Goal: Information Seeking & Learning: Find specific fact

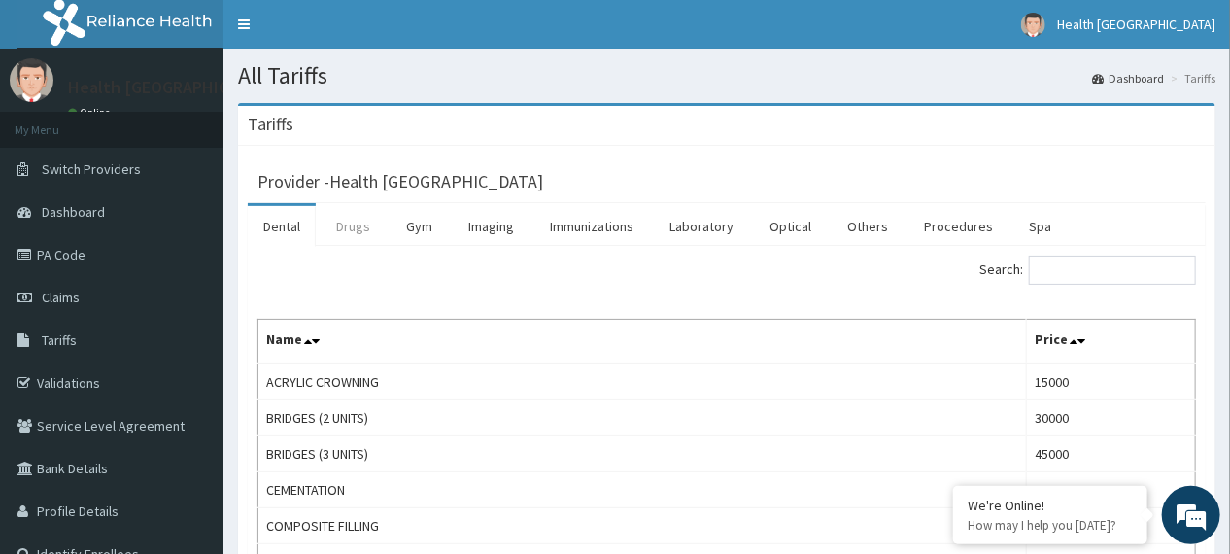
click at [366, 219] on link "Drugs" at bounding box center [353, 226] width 65 height 41
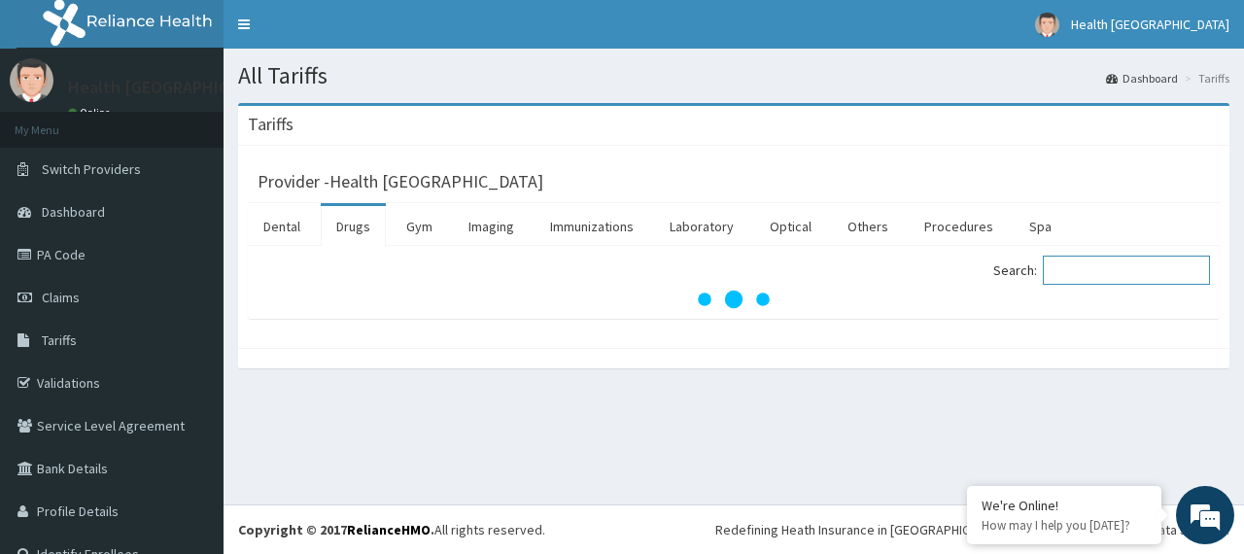
click at [1092, 269] on input "Search:" at bounding box center [1126, 270] width 167 height 29
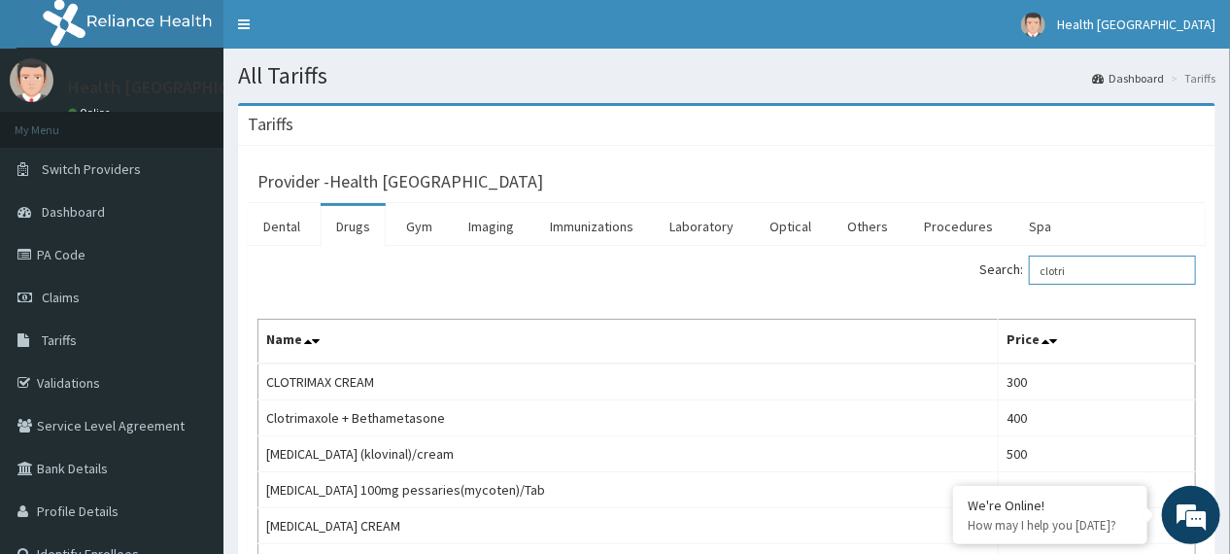
click at [1123, 274] on input "clotri" at bounding box center [1112, 270] width 167 height 29
type input "clotri"
click at [505, 234] on link "Imaging" at bounding box center [491, 226] width 77 height 41
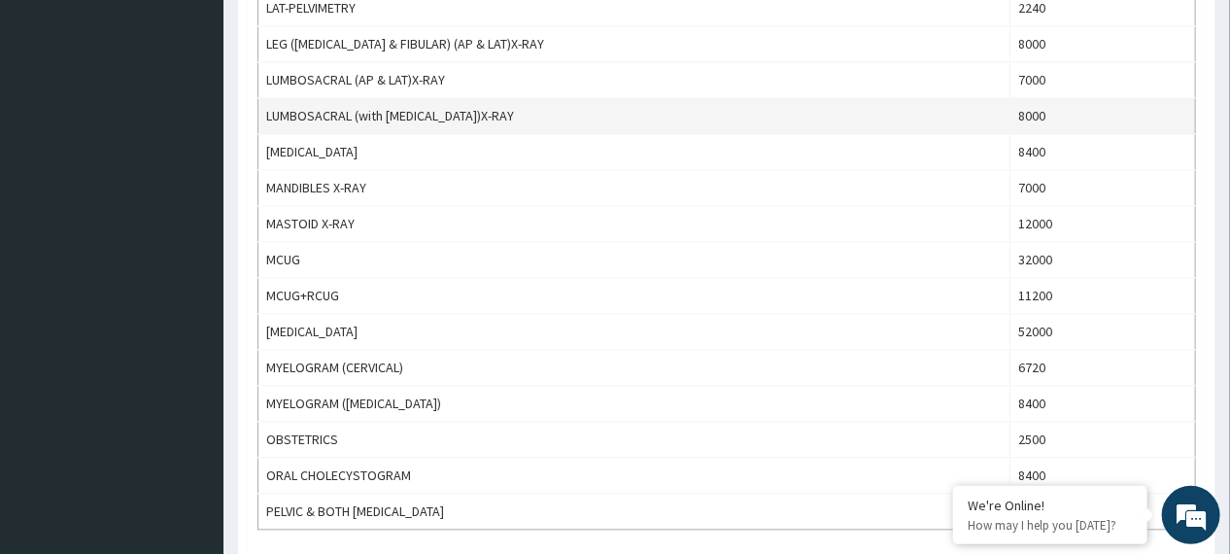
scroll to position [1788, 0]
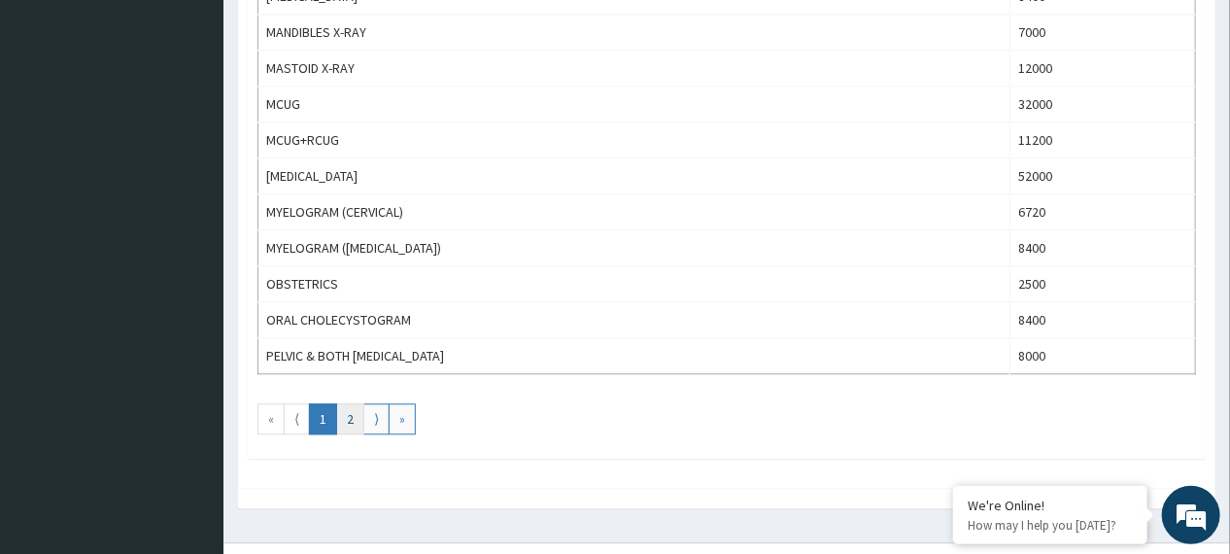
click at [345, 408] on link "2" at bounding box center [350, 418] width 28 height 31
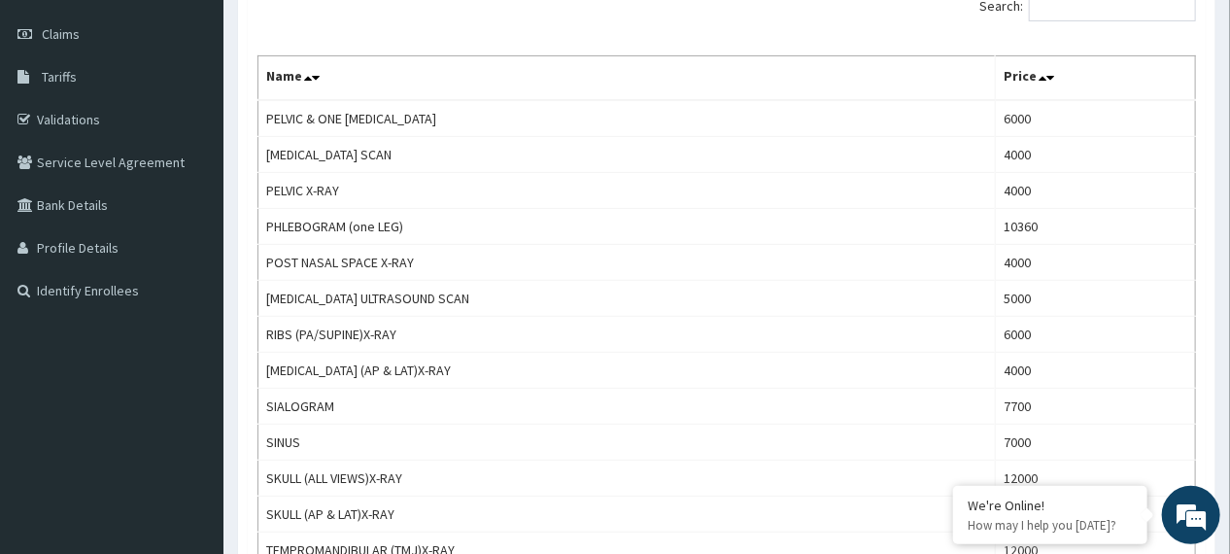
scroll to position [0, 0]
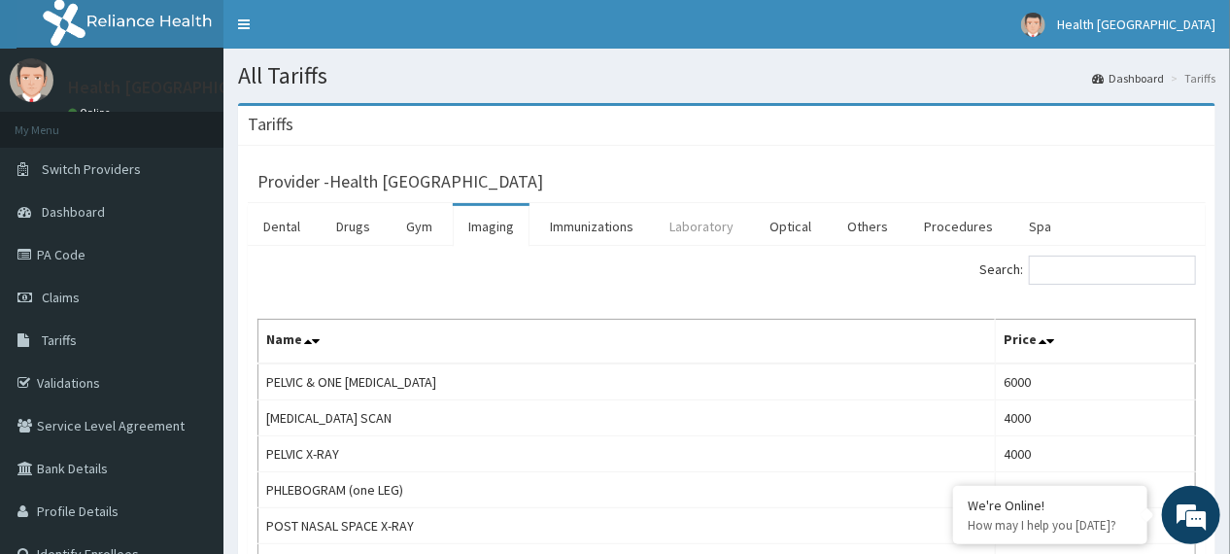
click at [688, 233] on link "Laboratory" at bounding box center [701, 226] width 95 height 41
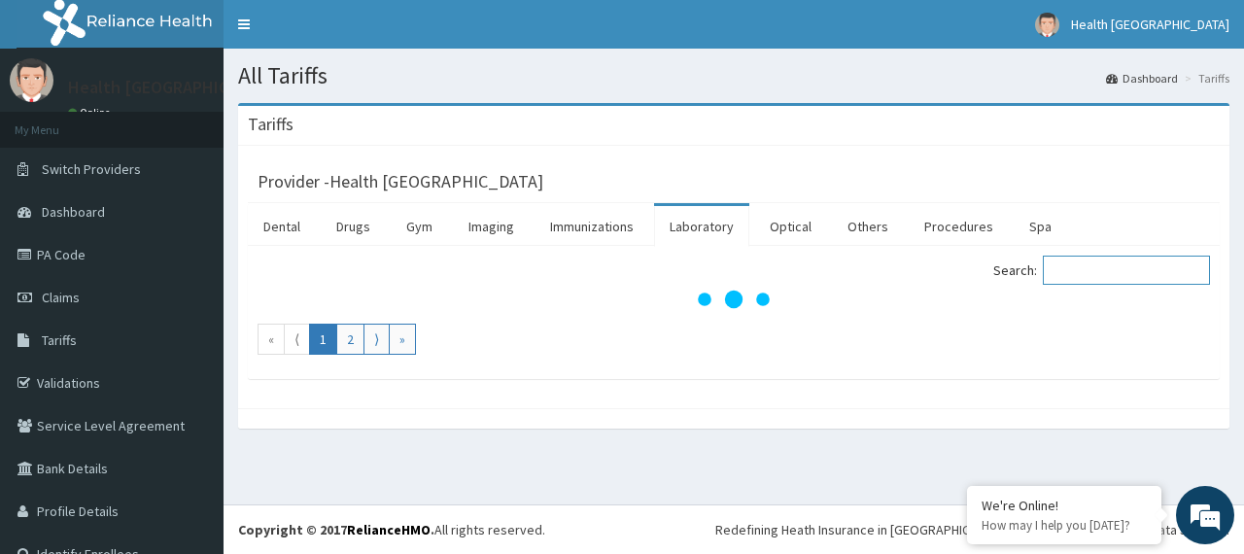
click at [1088, 269] on input "Search:" at bounding box center [1126, 270] width 167 height 29
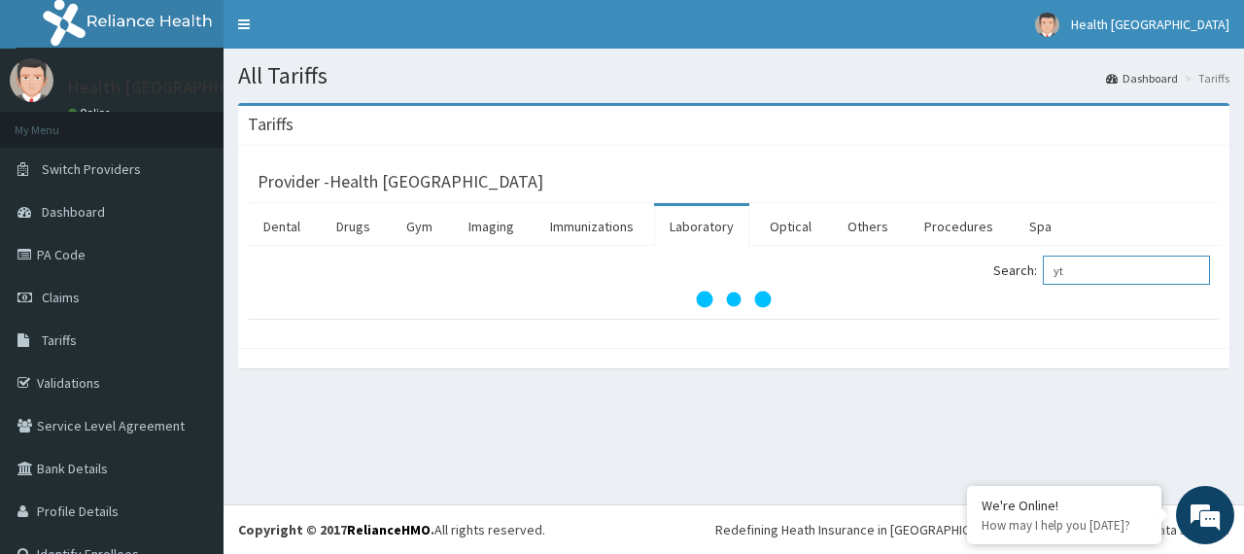
type input "y"
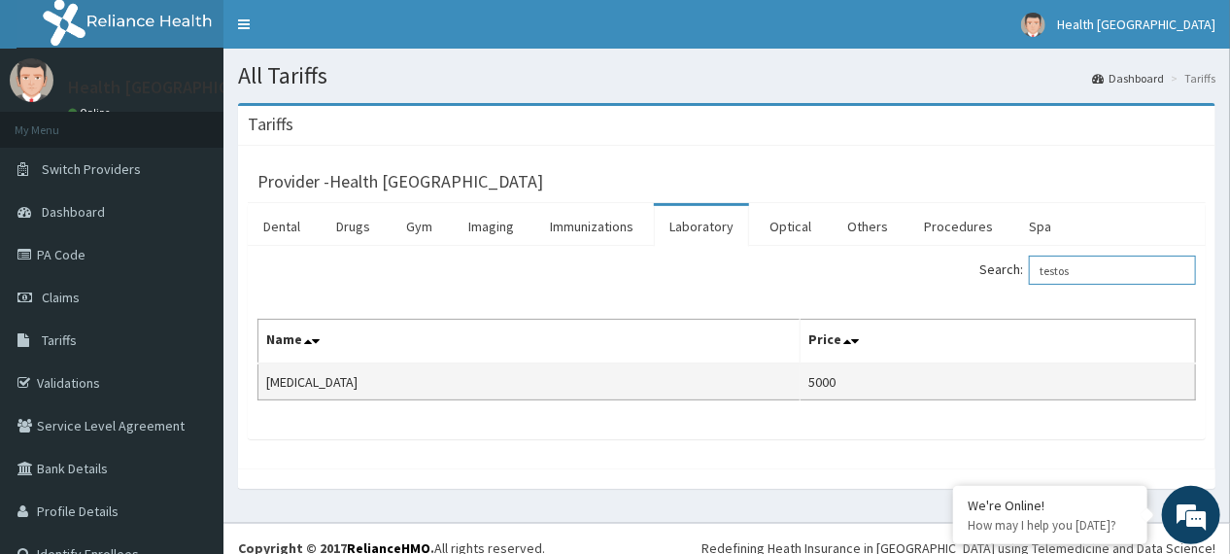
type input "testos"
click at [890, 378] on td "5000" at bounding box center [997, 381] width 395 height 37
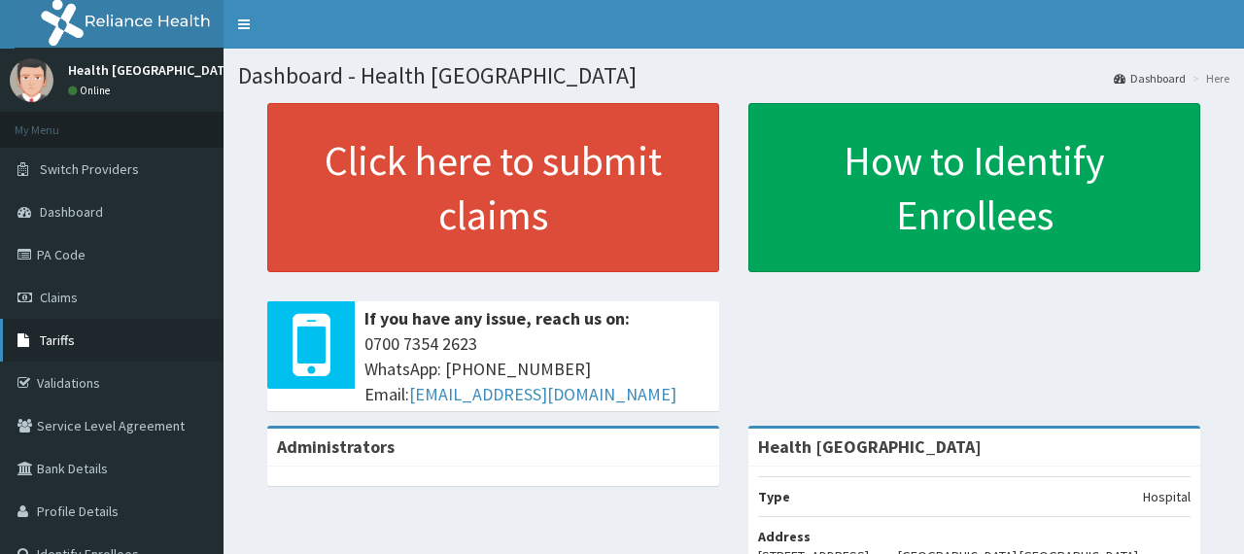
drag, startPoint x: 0, startPoint y: 0, endPoint x: 73, endPoint y: 295, distance: 304.3
click at [73, 331] on span "Tariffs" at bounding box center [57, 339] width 35 height 17
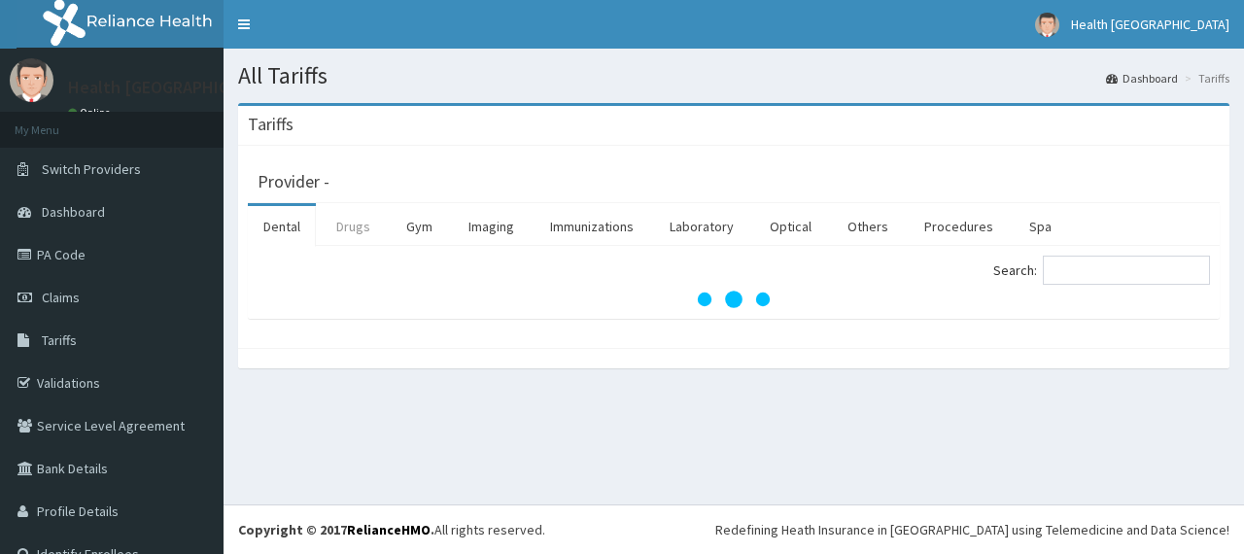
click at [360, 214] on link "Drugs" at bounding box center [353, 226] width 65 height 41
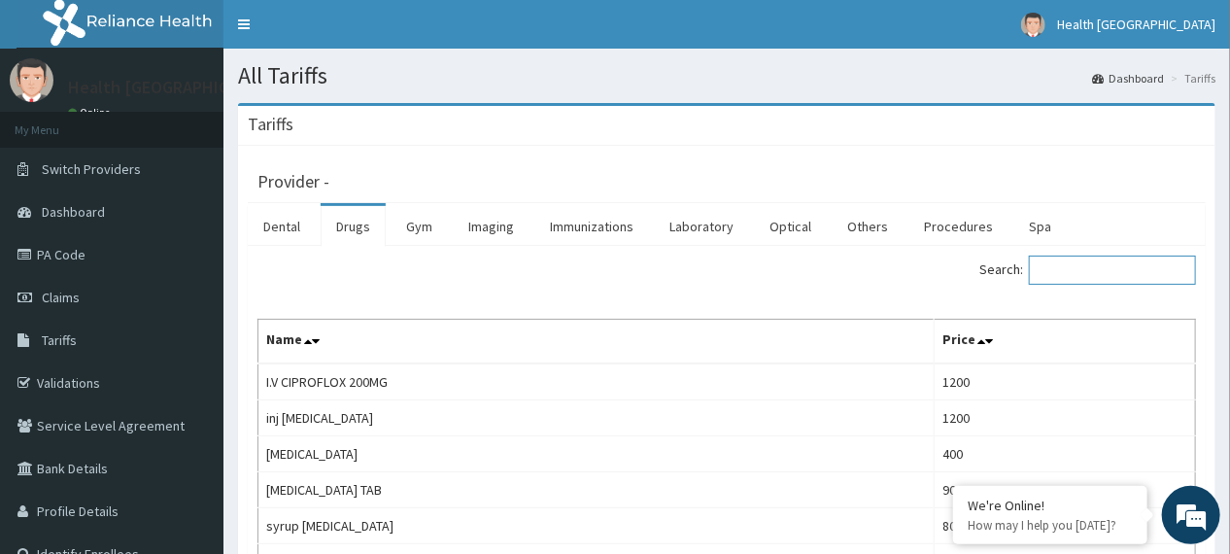
click at [1108, 274] on input "Search:" at bounding box center [1112, 270] width 167 height 29
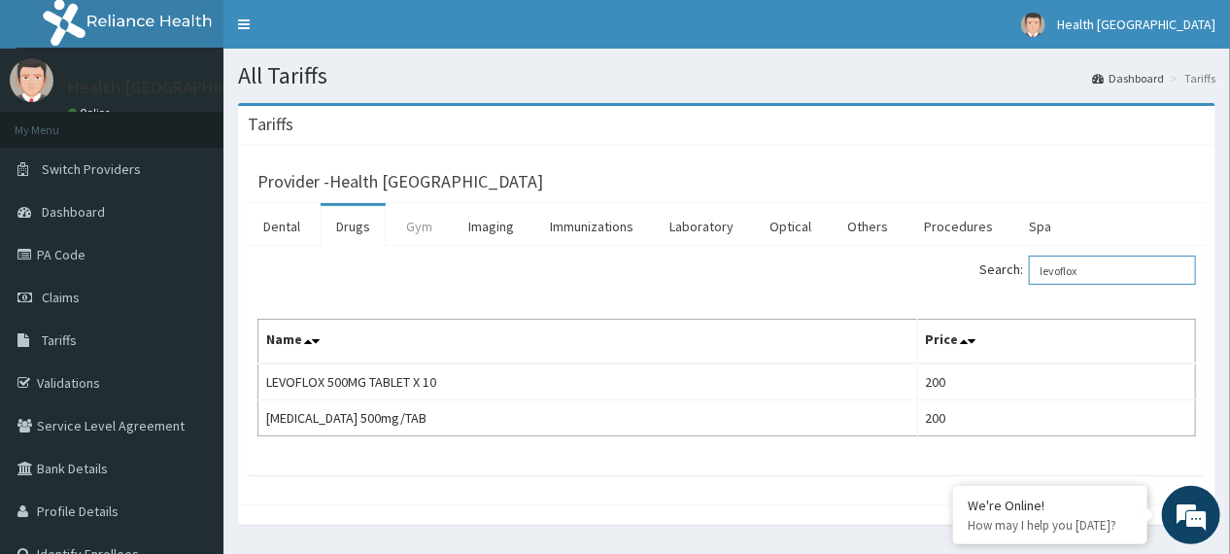
type input "levoflox"
click at [406, 223] on link "Gym" at bounding box center [419, 226] width 57 height 41
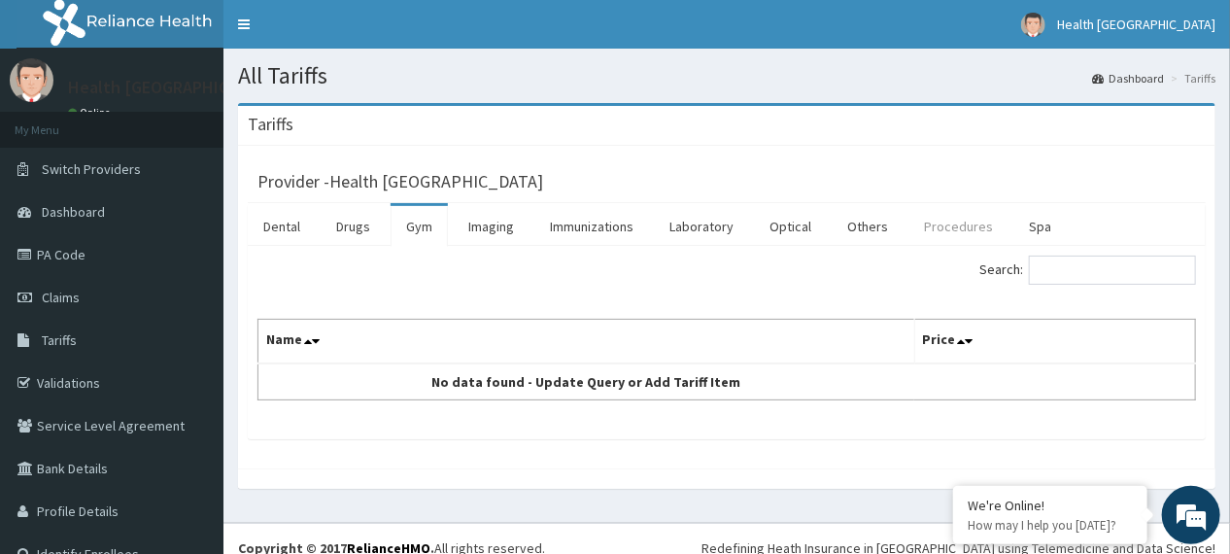
click at [956, 223] on link "Procedures" at bounding box center [959, 226] width 100 height 41
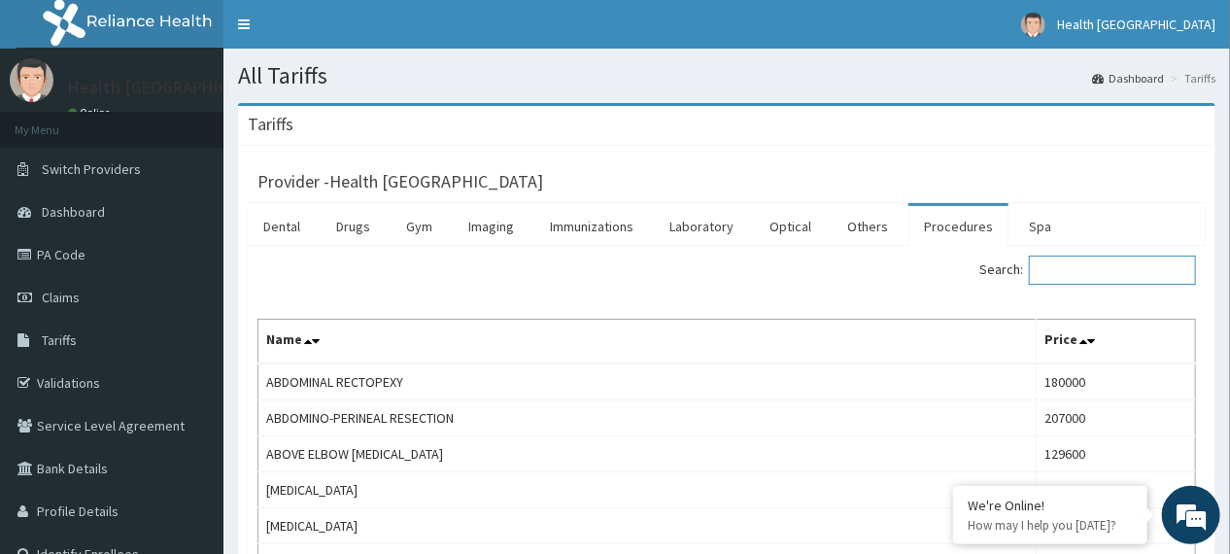
click at [1069, 273] on input "Search:" at bounding box center [1112, 270] width 167 height 29
click at [501, 227] on link "Imaging" at bounding box center [491, 226] width 77 height 41
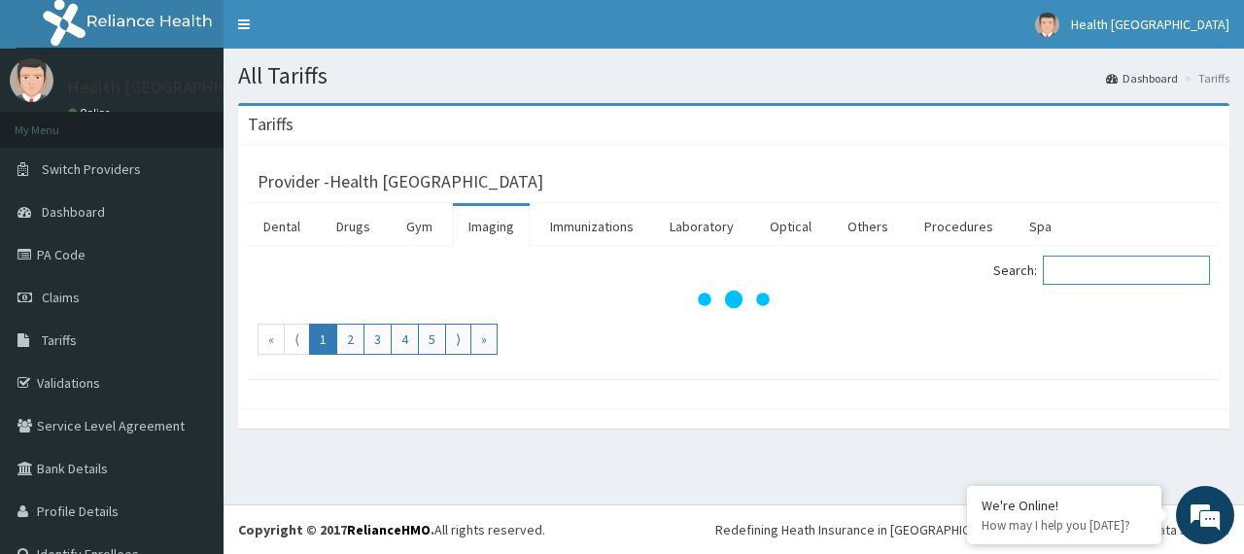
click at [1082, 263] on input "Search:" at bounding box center [1126, 270] width 167 height 29
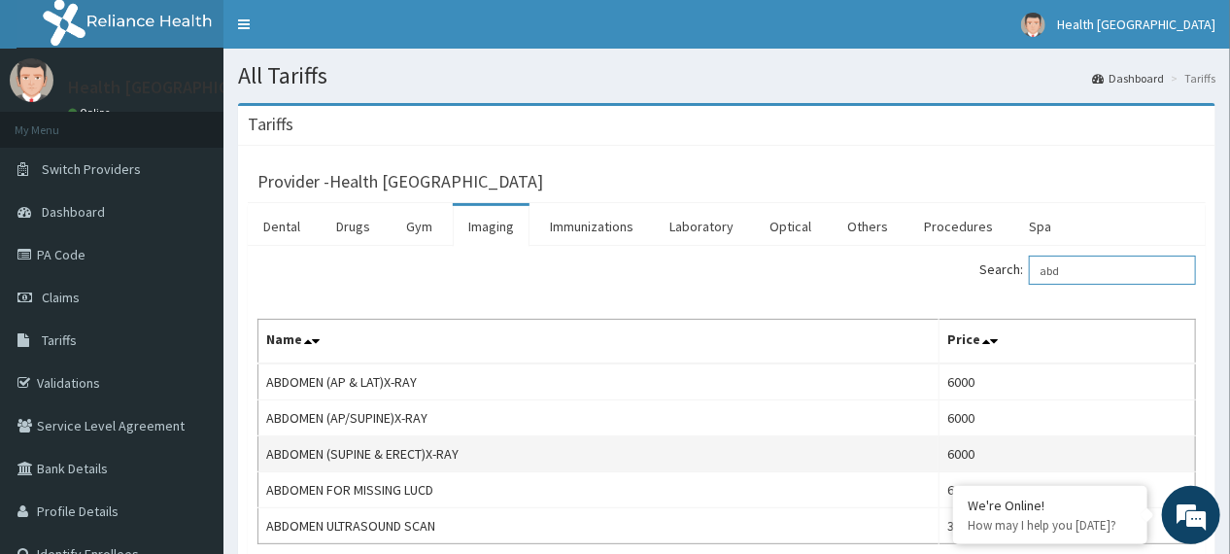
scroll to position [78, 0]
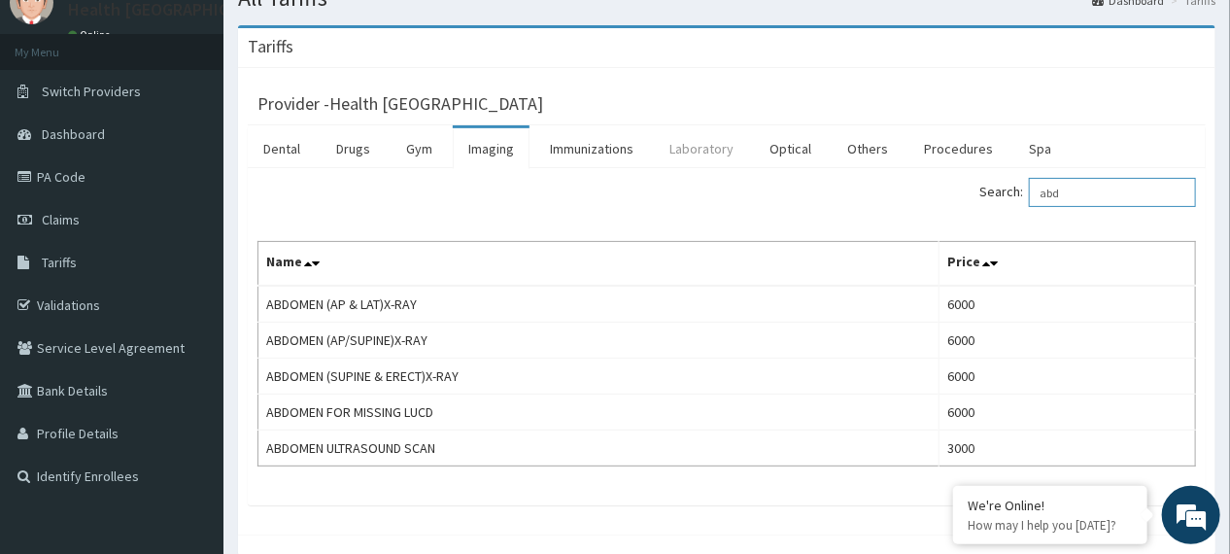
type input "abd"
click at [682, 141] on link "Laboratory" at bounding box center [701, 148] width 95 height 41
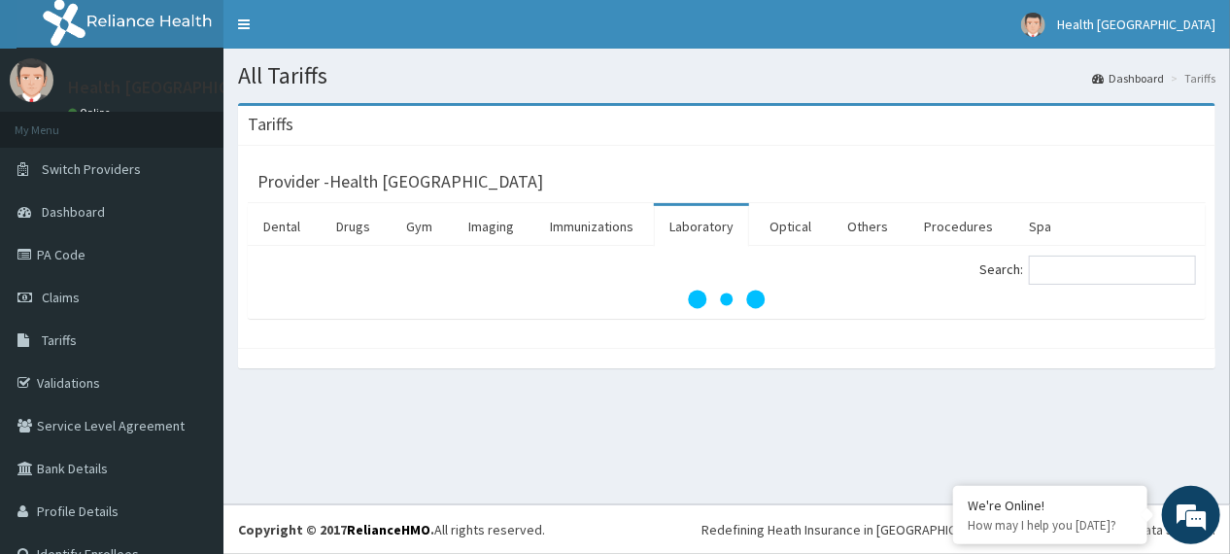
scroll to position [0, 0]
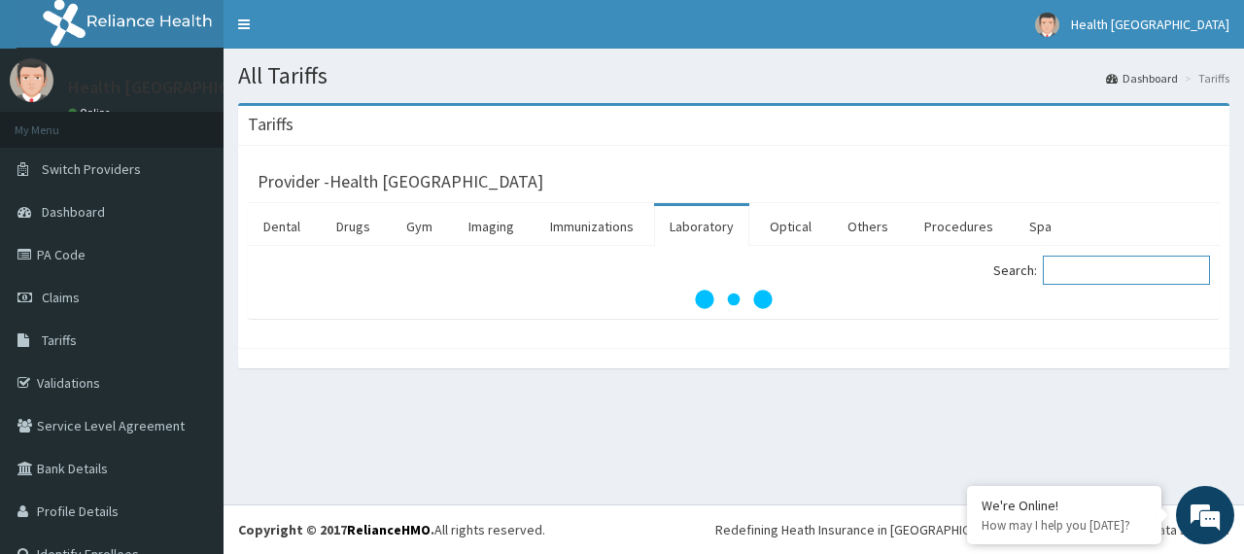
click at [1048, 280] on input "Search:" at bounding box center [1126, 270] width 167 height 29
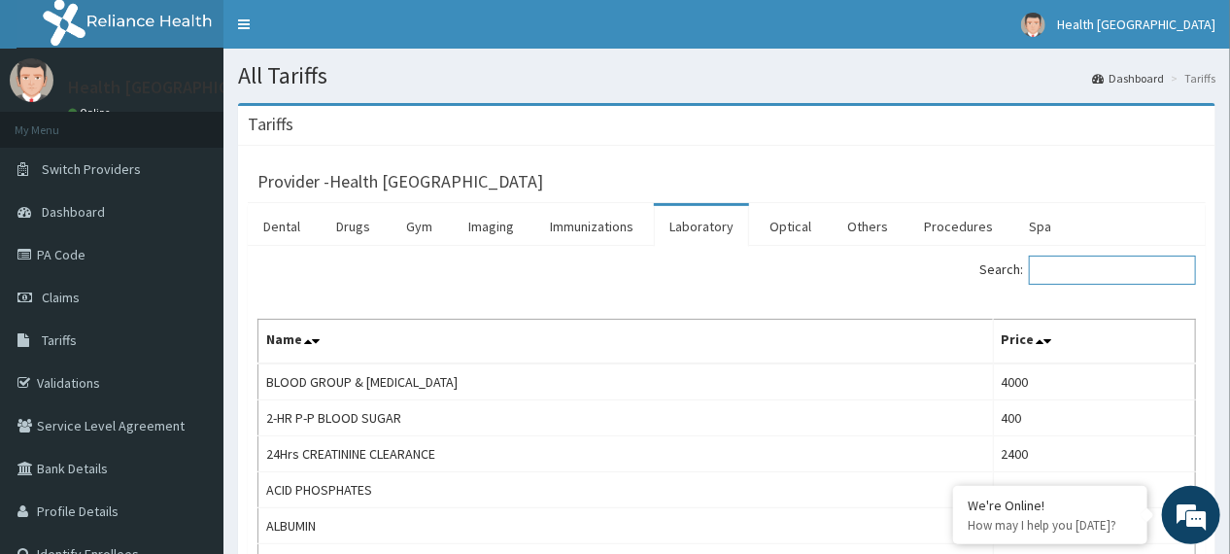
click at [1061, 268] on input "Search:" at bounding box center [1112, 270] width 167 height 29
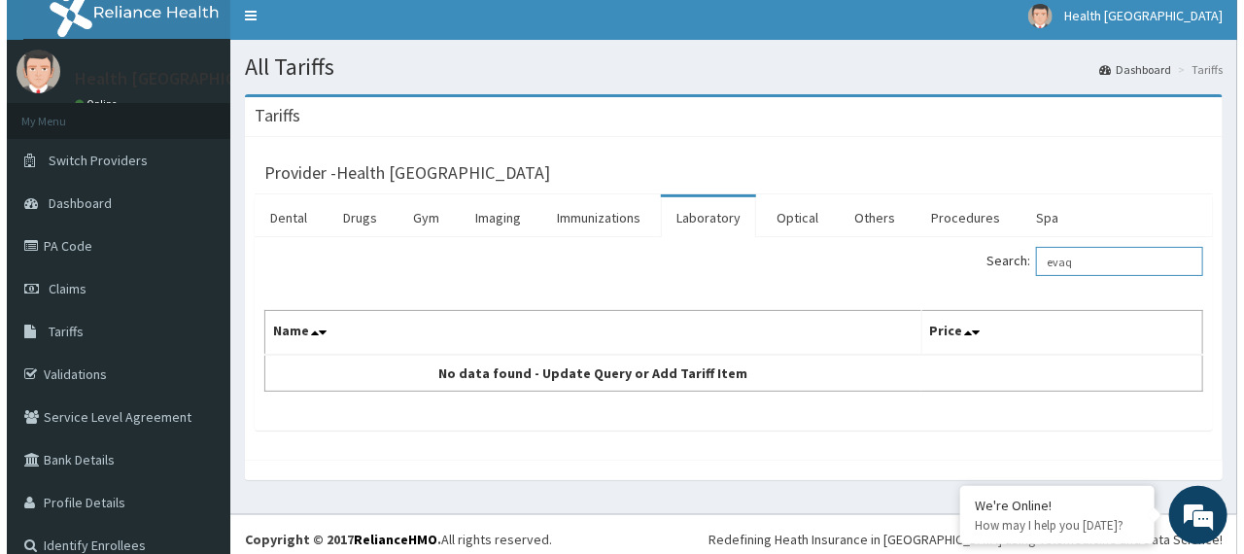
scroll to position [14, 0]
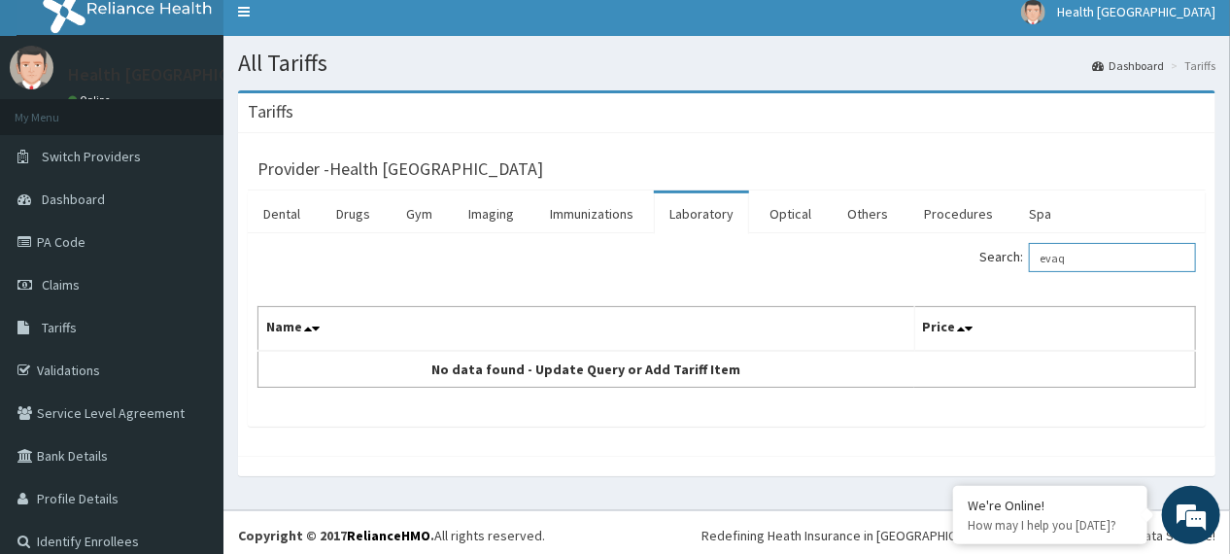
click at [1062, 257] on input "evaq" at bounding box center [1112, 257] width 167 height 29
type input "e"
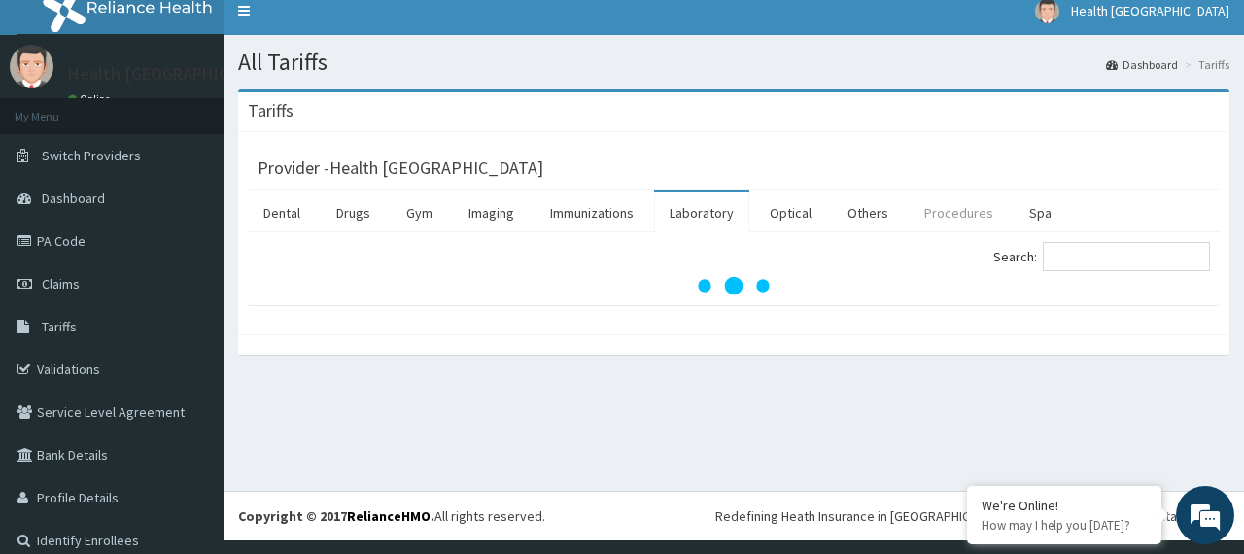
click at [934, 211] on link "Procedures" at bounding box center [959, 212] width 100 height 41
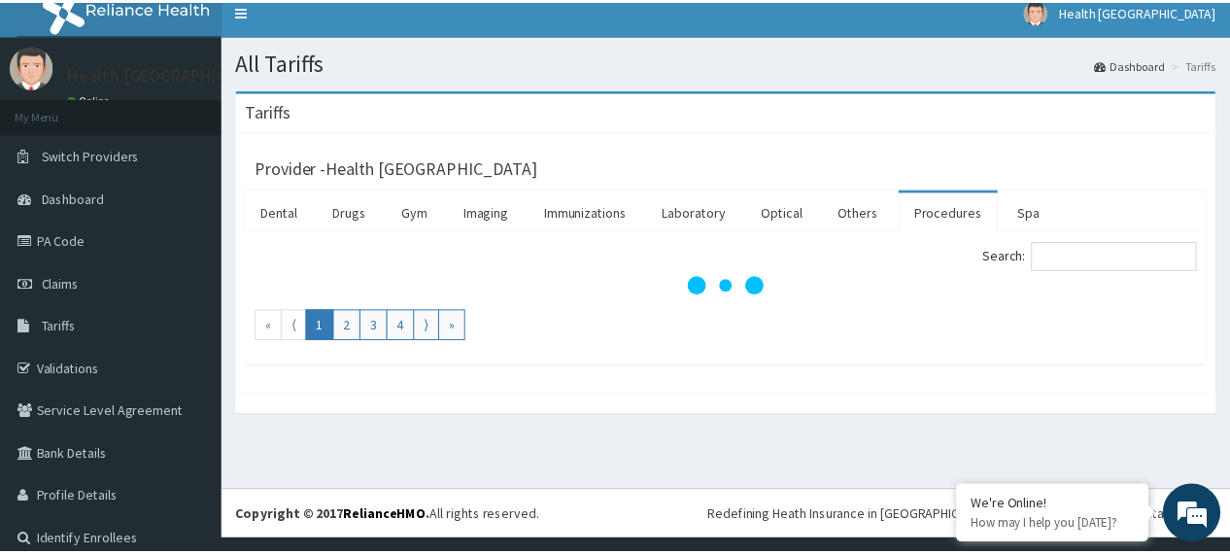
scroll to position [0, 0]
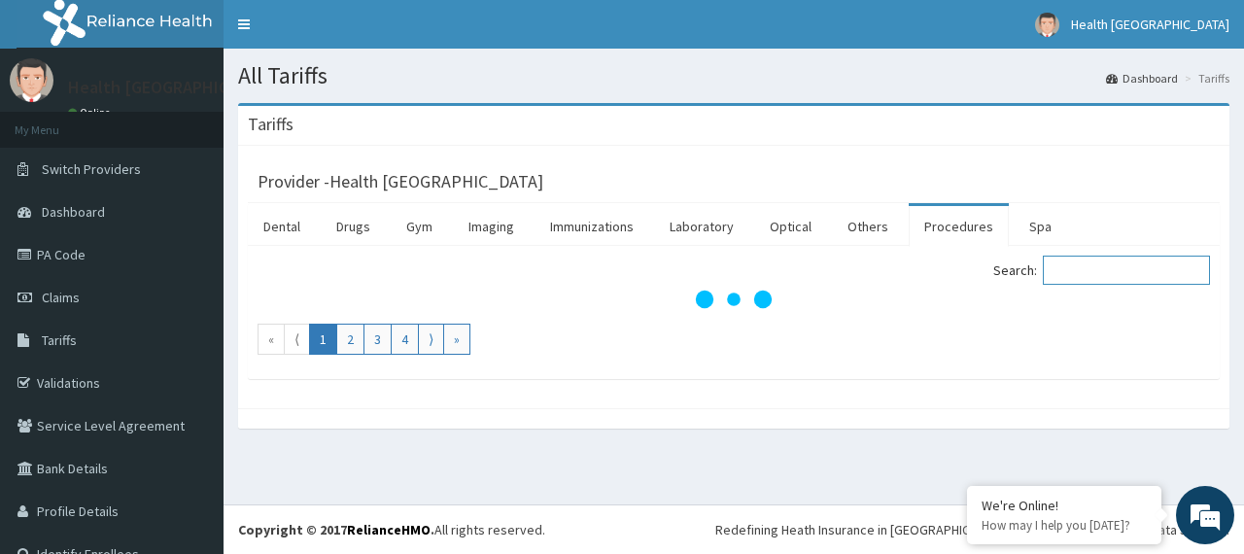
click at [1086, 268] on input "Search:" at bounding box center [1126, 270] width 167 height 29
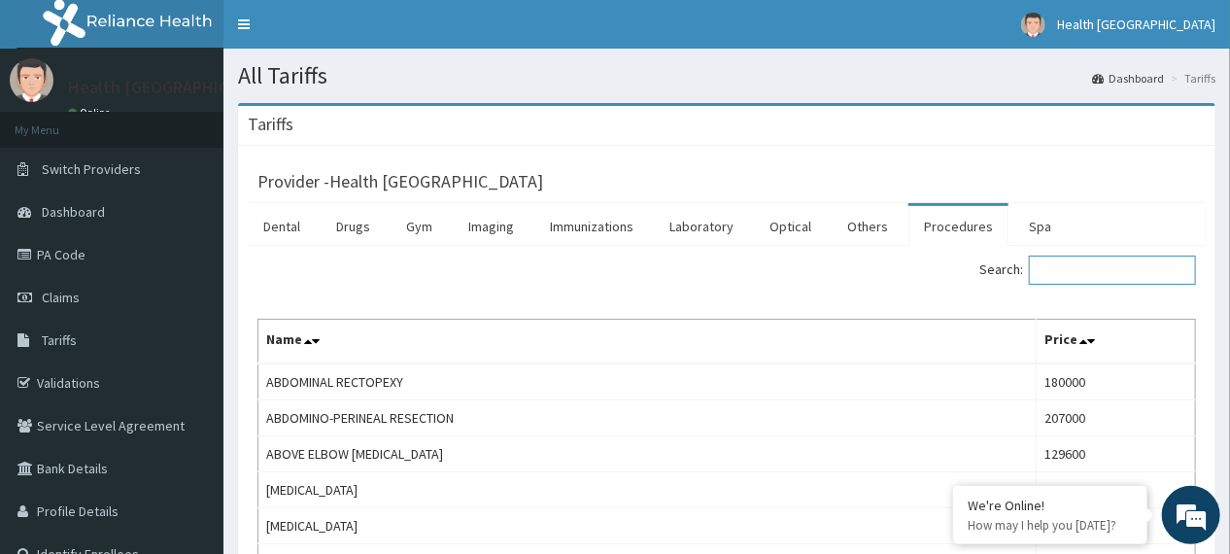
type input "r"
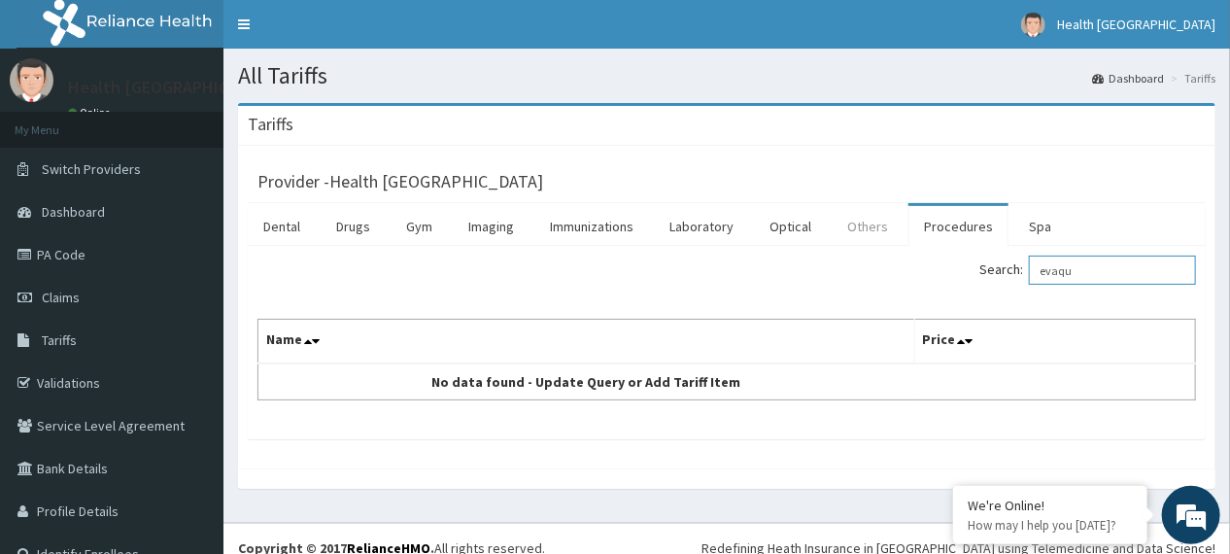
type input "evaqu"
click at [855, 223] on link "Others" at bounding box center [868, 226] width 72 height 41
click at [276, 233] on link "Dental" at bounding box center [282, 226] width 68 height 41
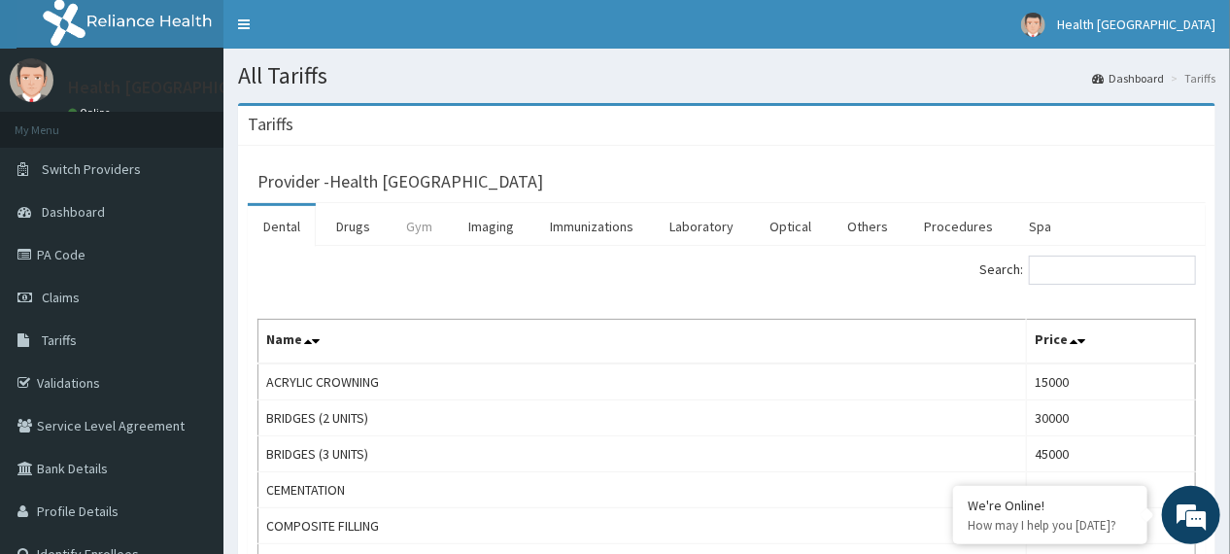
click at [416, 218] on link "Gym" at bounding box center [419, 226] width 57 height 41
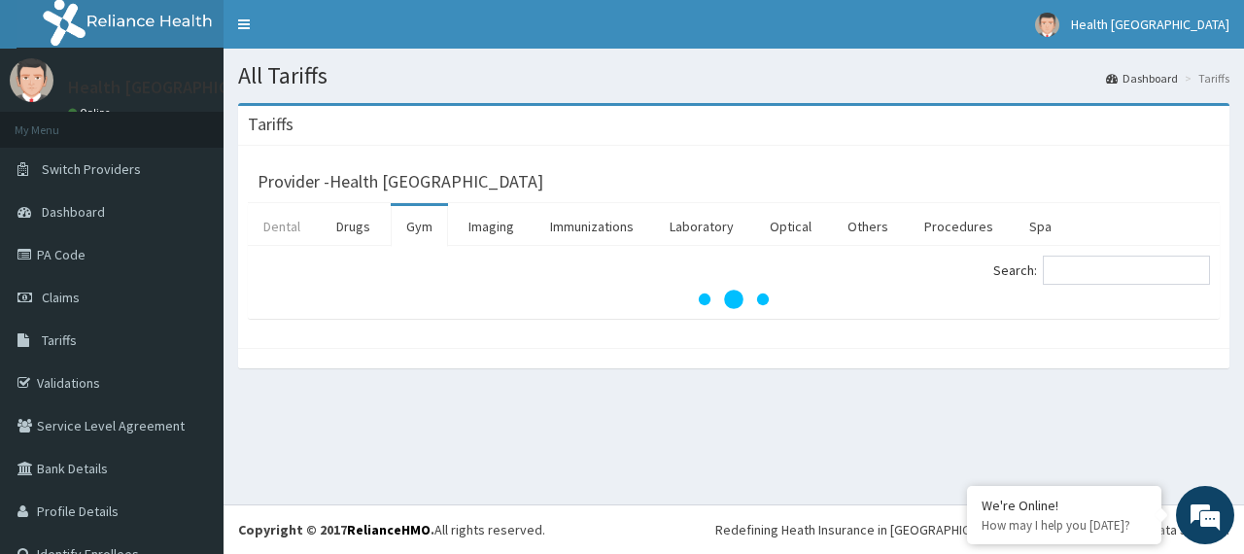
click at [290, 225] on link "Dental" at bounding box center [282, 226] width 68 height 41
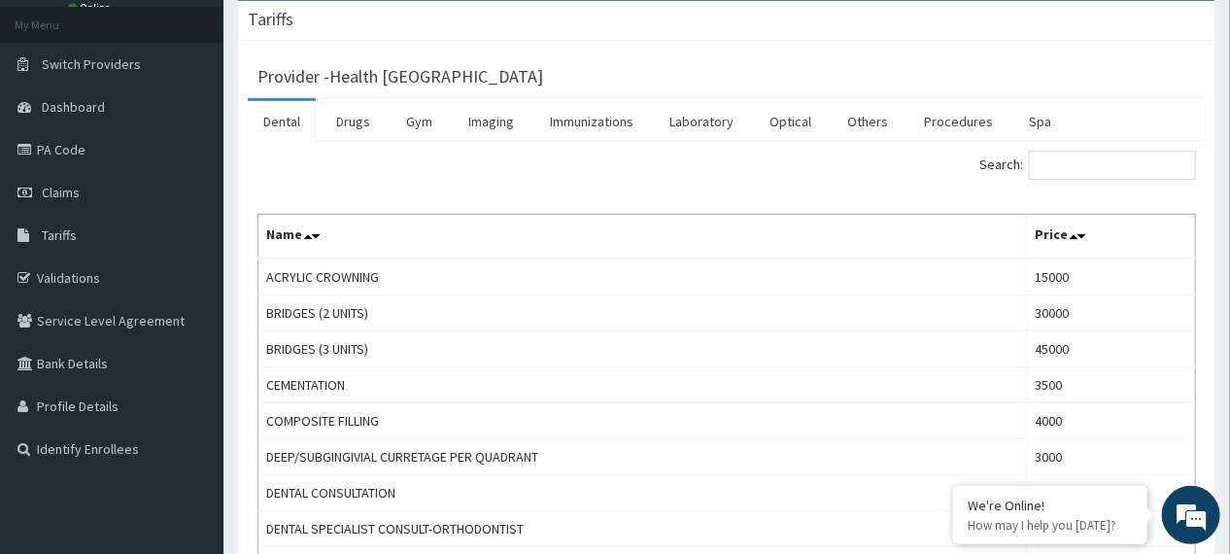
scroll to position [98, 0]
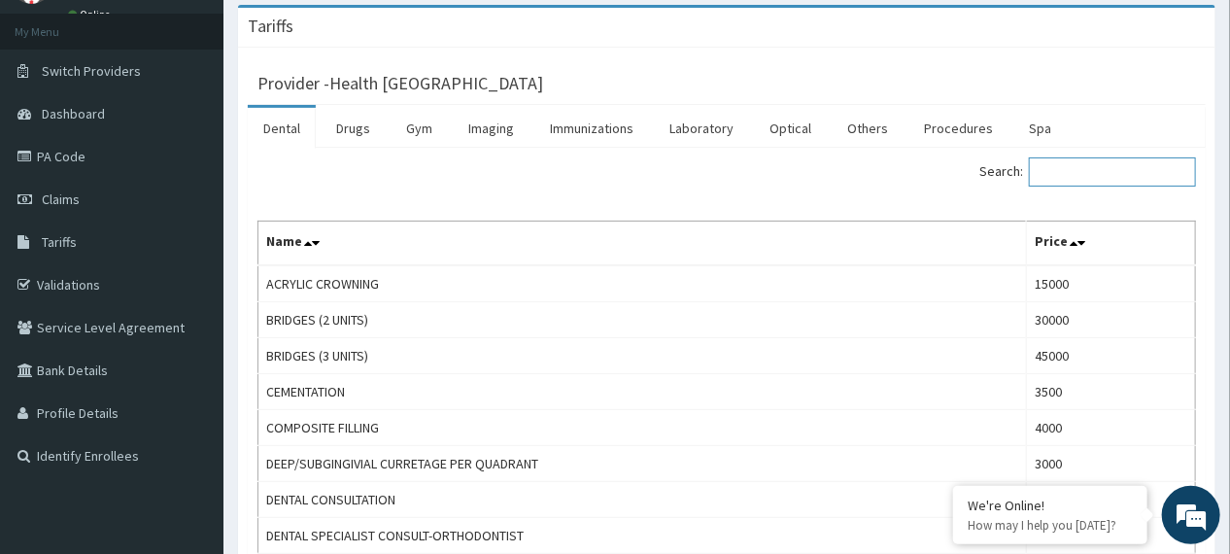
click at [1105, 165] on input "Search:" at bounding box center [1112, 171] width 167 height 29
